Goal: Task Accomplishment & Management: Manage account settings

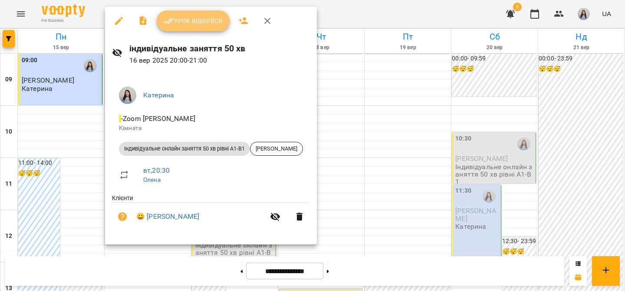
click at [181, 20] on span "Урок відбувся" at bounding box center [193, 21] width 59 height 10
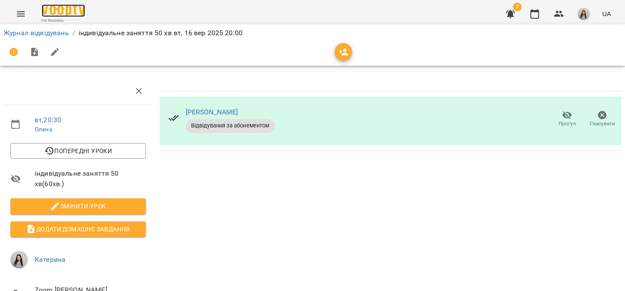
click at [59, 10] on img at bounding box center [63, 10] width 43 height 13
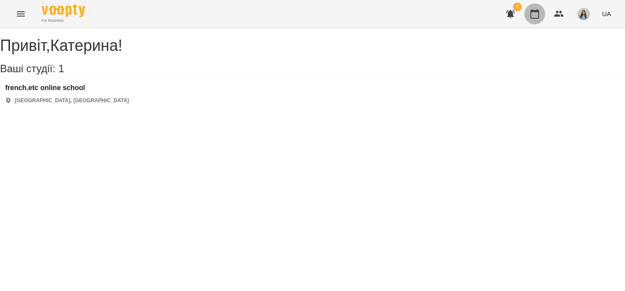
click at [541, 17] on button "button" at bounding box center [535, 13] width 21 height 21
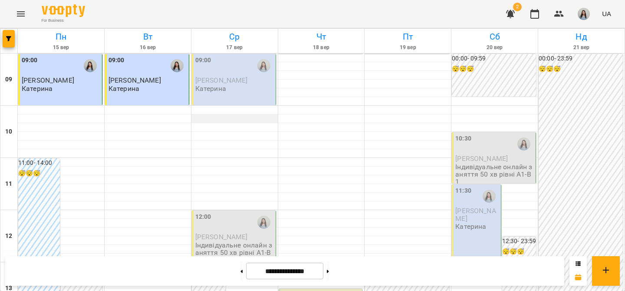
scroll to position [47, 0]
click at [219, 232] on span "[PERSON_NAME]" at bounding box center [221, 236] width 53 height 8
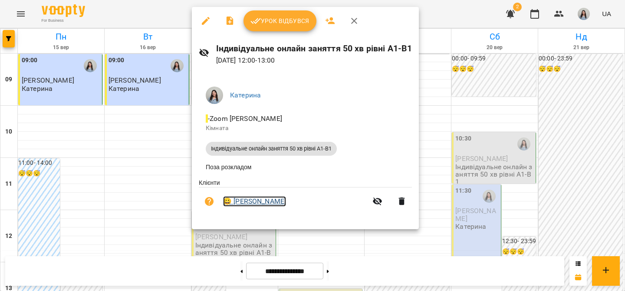
click at [242, 204] on link "😀 [PERSON_NAME]" at bounding box center [254, 201] width 63 height 10
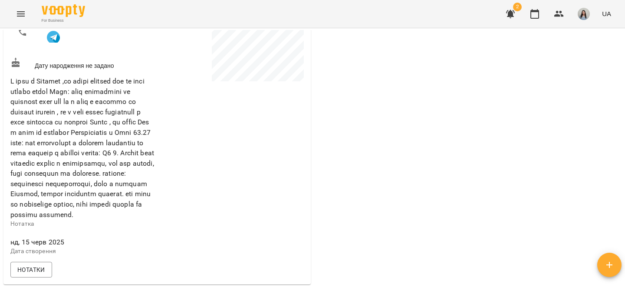
scroll to position [160, 0]
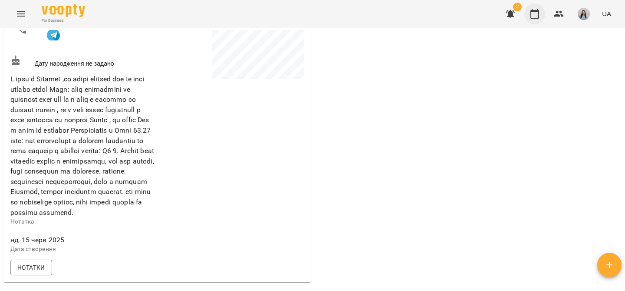
click at [536, 14] on icon "button" at bounding box center [535, 14] width 10 height 10
